Goal: Information Seeking & Learning: Learn about a topic

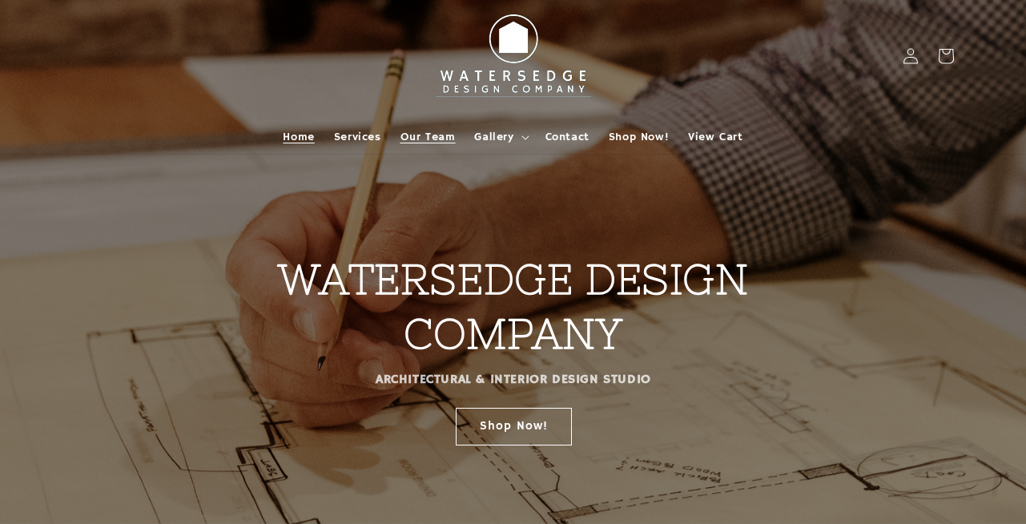
click at [431, 139] on span "Our Team" at bounding box center [427, 137] width 55 height 14
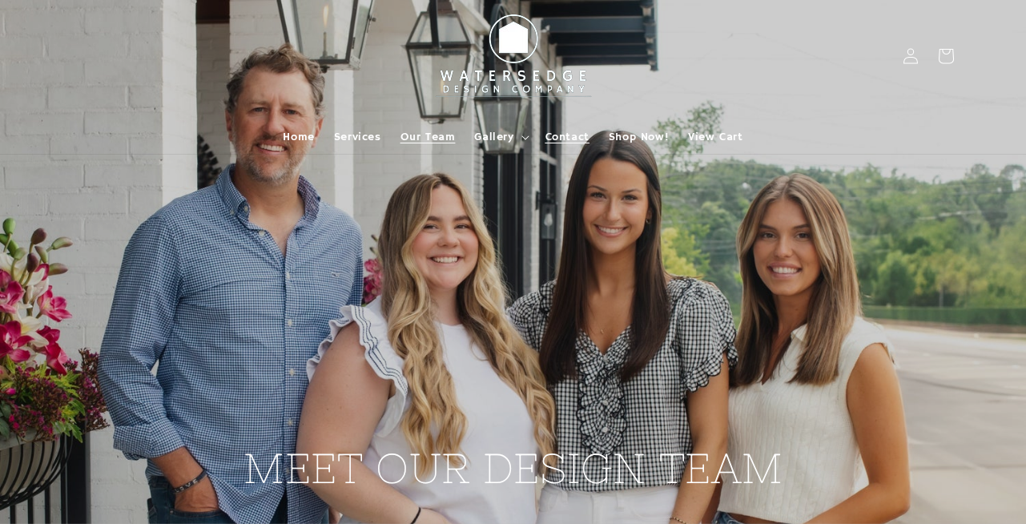
click at [559, 126] on link "Contact" at bounding box center [567, 137] width 63 height 34
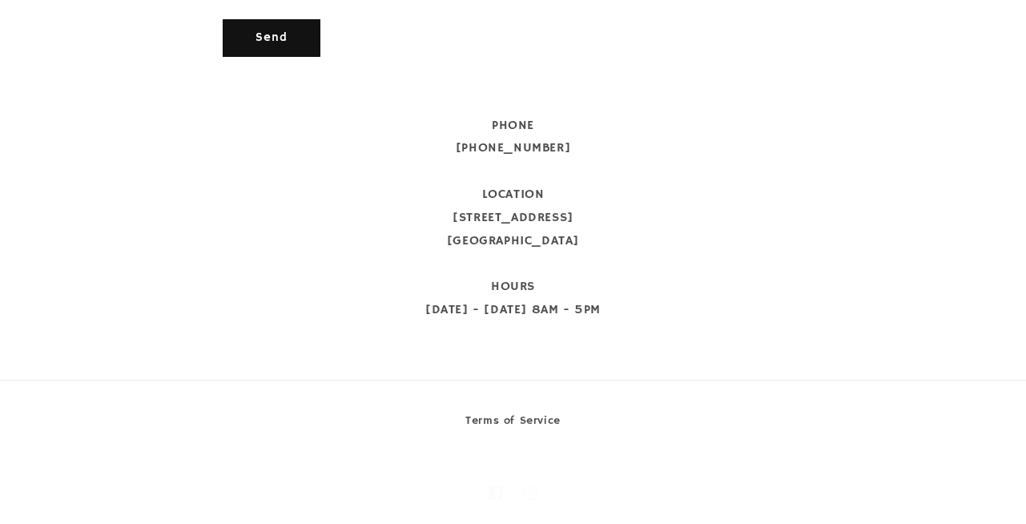
scroll to position [900, 0]
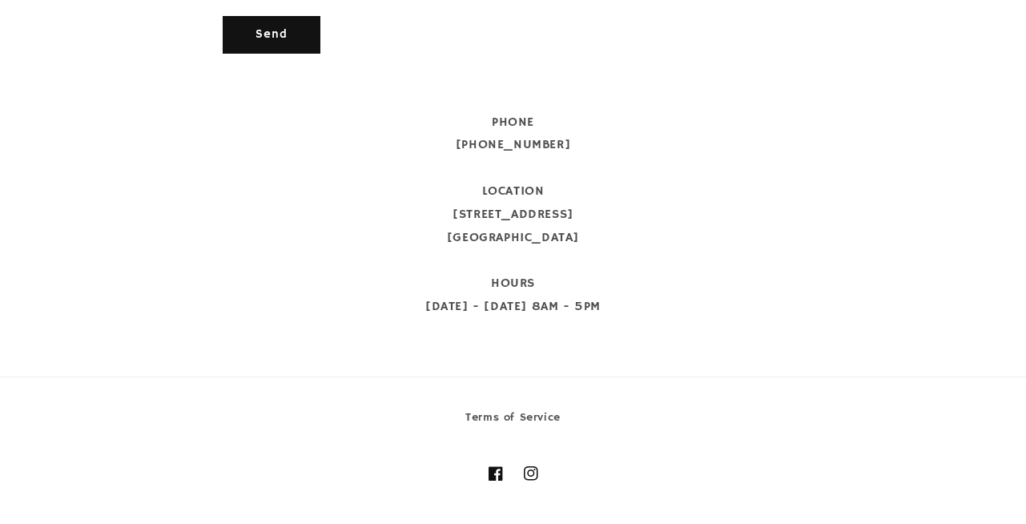
drag, startPoint x: 463, startPoint y: 213, endPoint x: 633, endPoint y: 248, distance: 173.3
click at [633, 248] on div "PHONE 912-601-9835 LOCATION 11 N Main Street Statesboro, GA 30458 HOURS Monday …" at bounding box center [514, 214] width 582 height 207
copy div "11 N Main Street Statesboro, GA 30458"
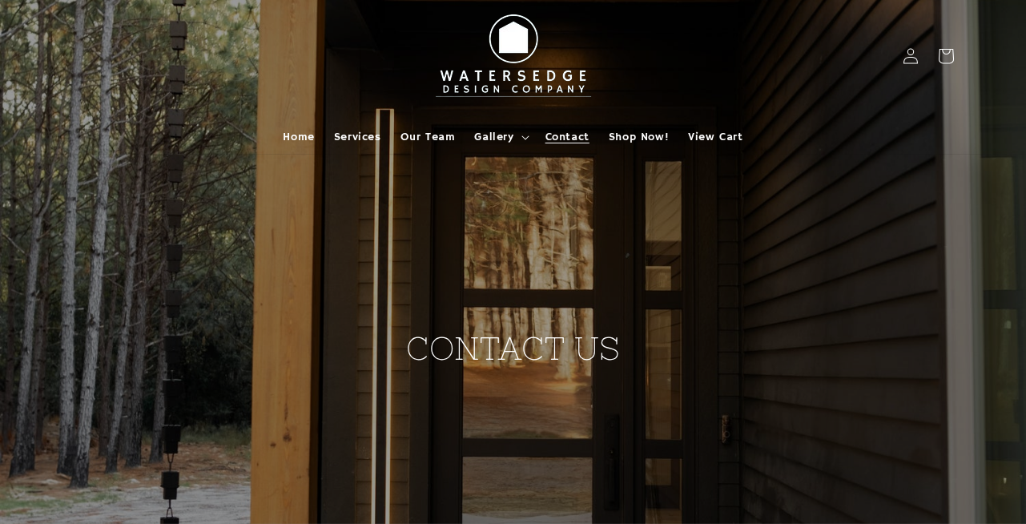
scroll to position [36, 0]
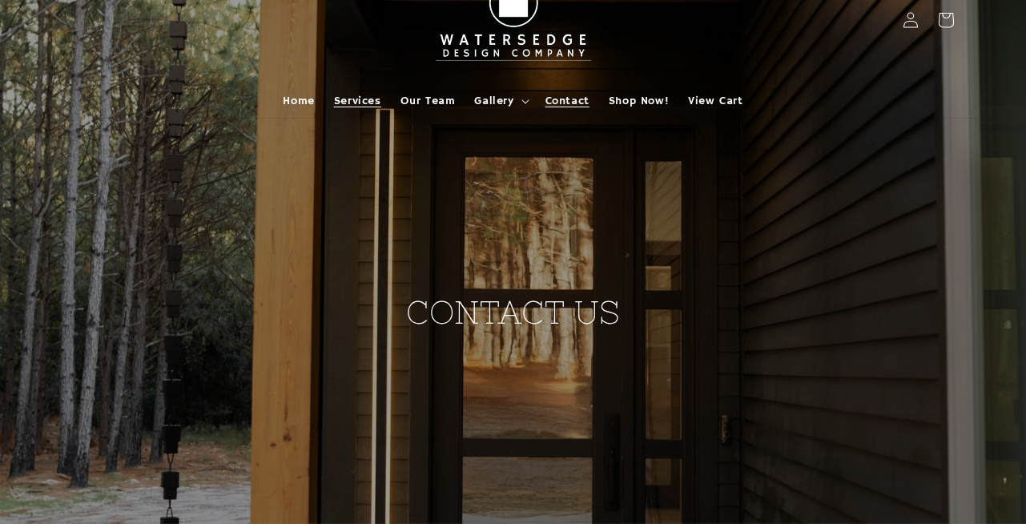
click at [350, 94] on span "Services" at bounding box center [357, 101] width 47 height 14
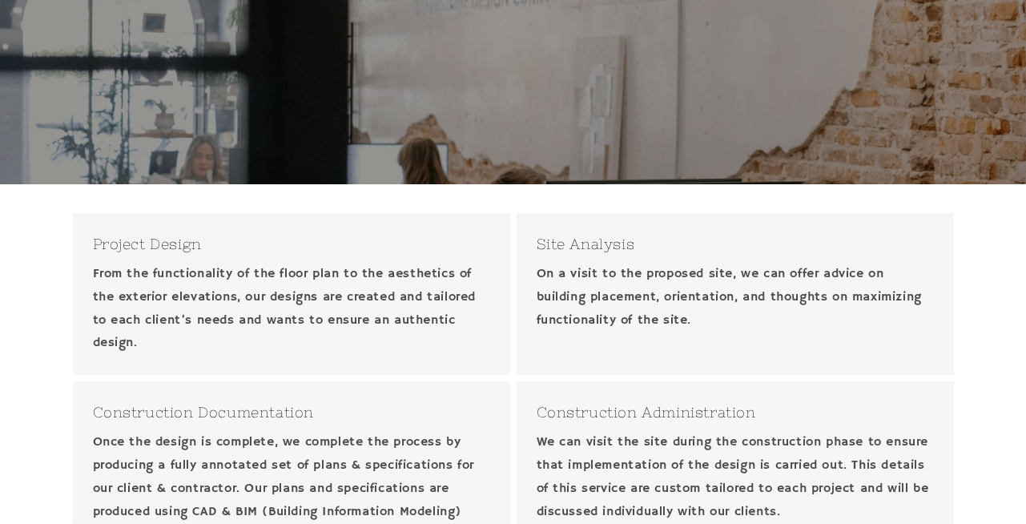
scroll to position [421, 0]
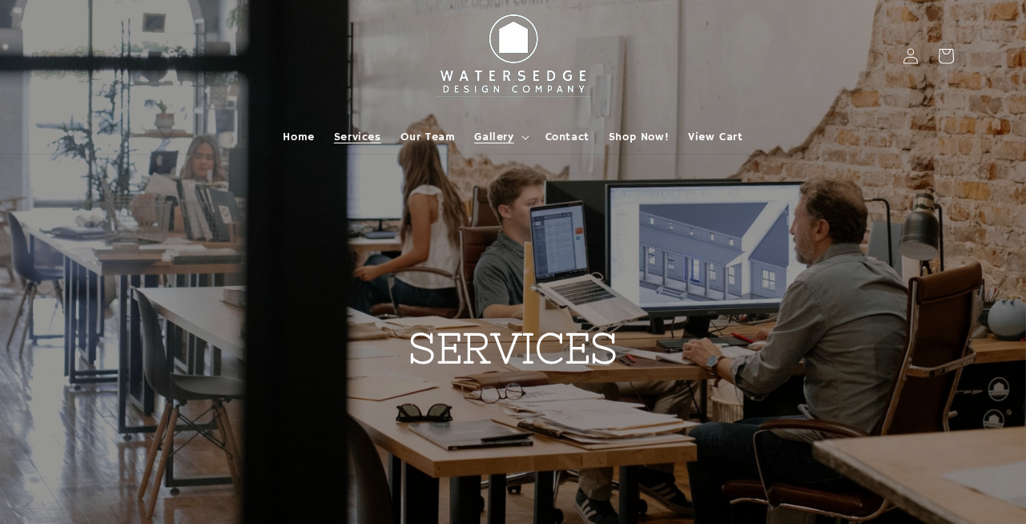
click at [505, 135] on span "Gallery" at bounding box center [493, 137] width 39 height 14
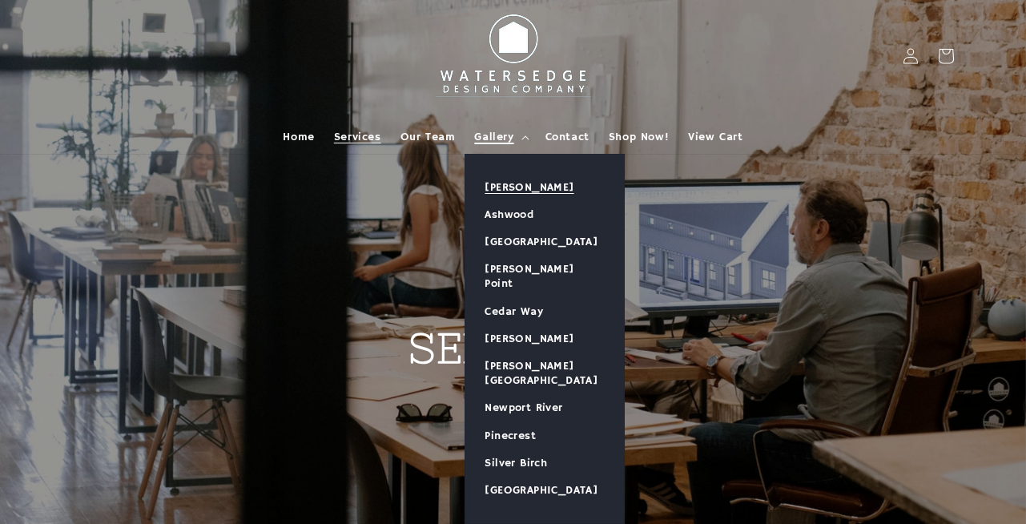
click at [512, 180] on link "[PERSON_NAME]" at bounding box center [544, 187] width 159 height 27
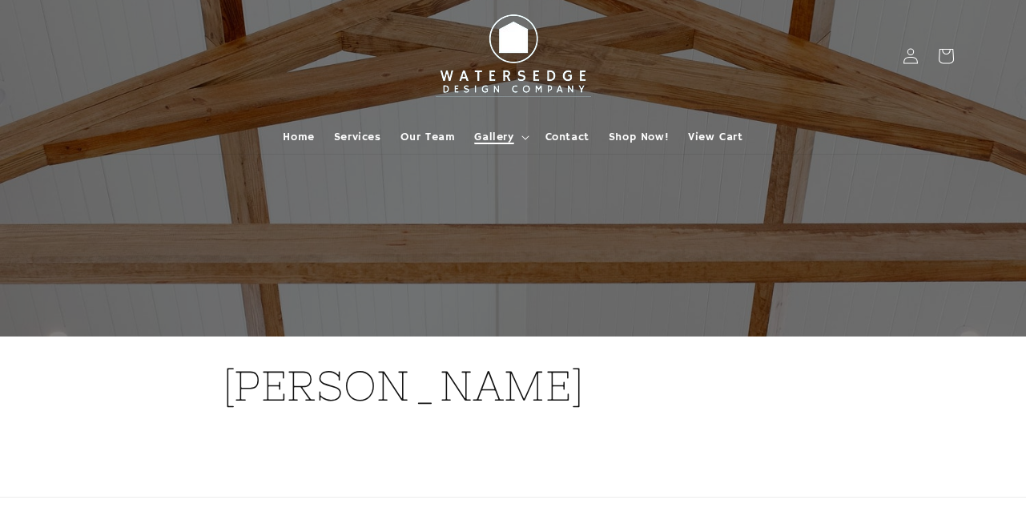
click at [496, 138] on span "Gallery" at bounding box center [493, 137] width 39 height 14
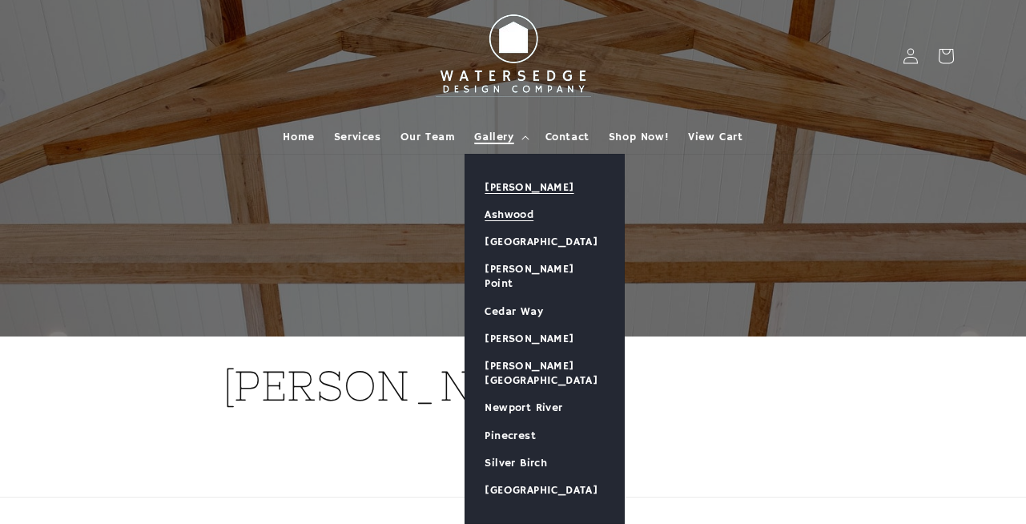
click at [529, 208] on link "Ashwood" at bounding box center [544, 214] width 159 height 27
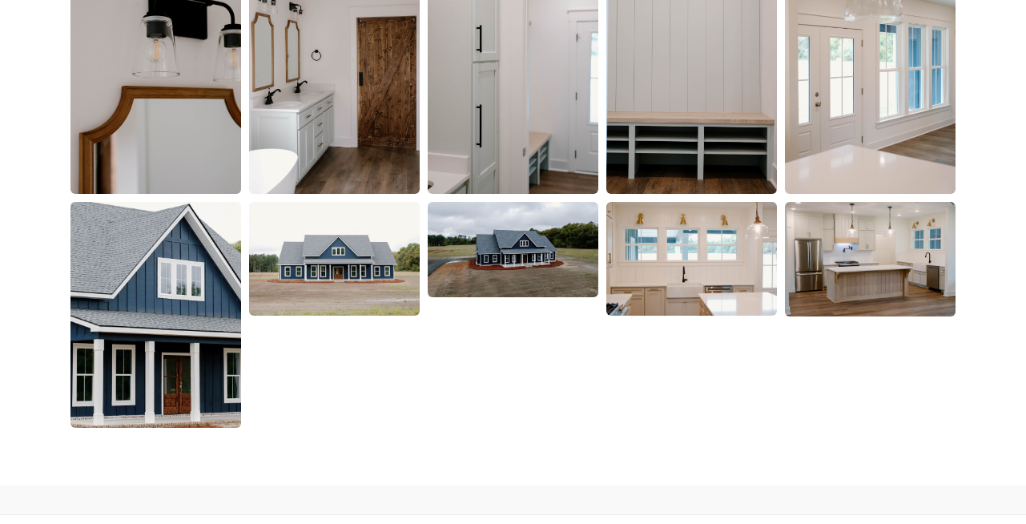
scroll to position [2486, 0]
